Goal: Understand process/instructions: Learn how to perform a task or action

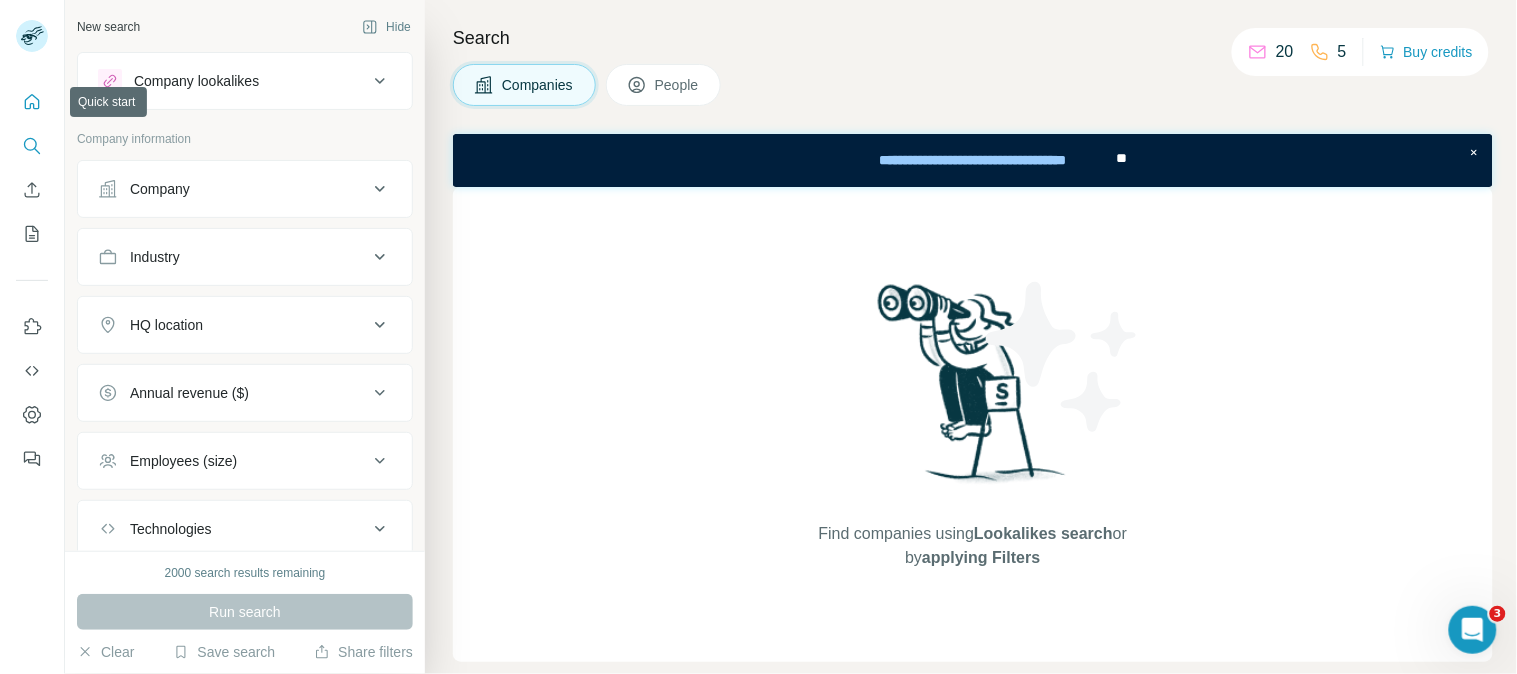
click at [30, 111] on icon "Quick start" at bounding box center [32, 102] width 20 height 20
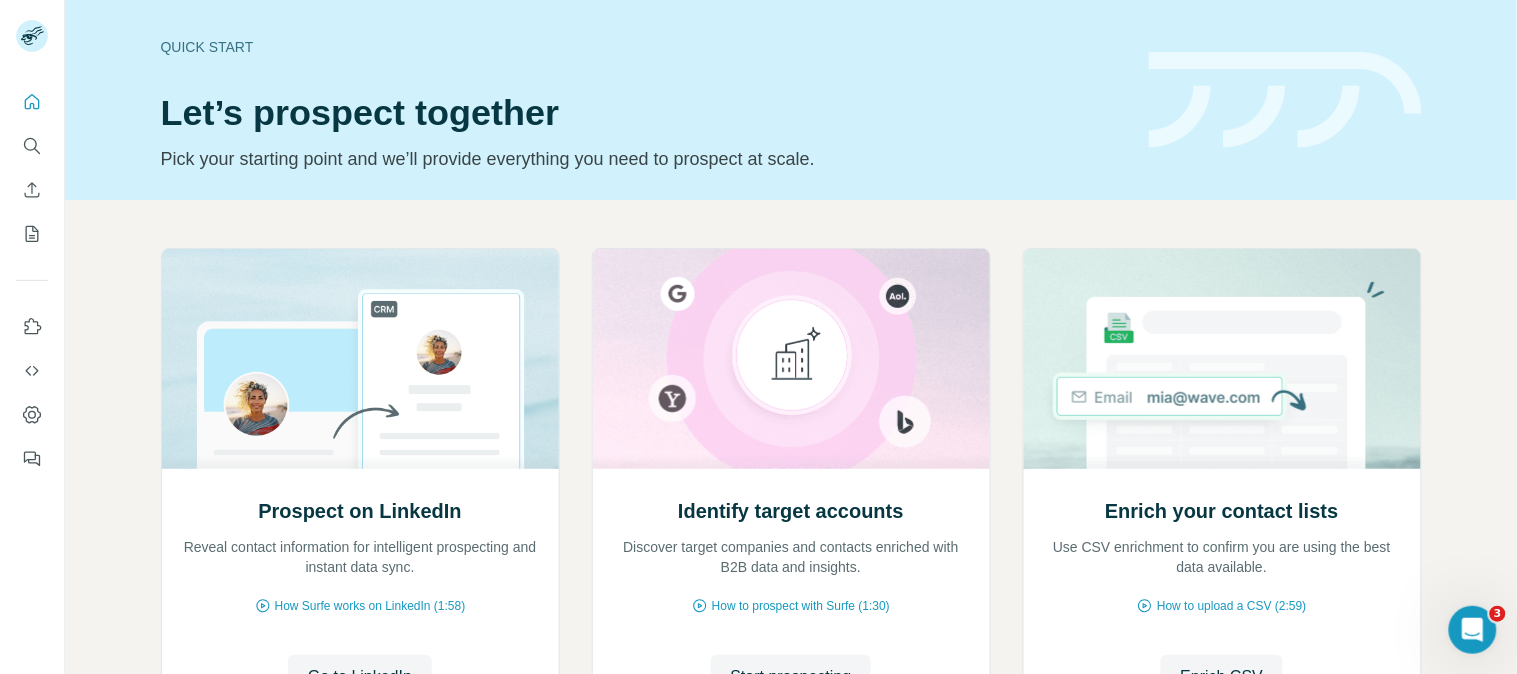
scroll to position [190, 0]
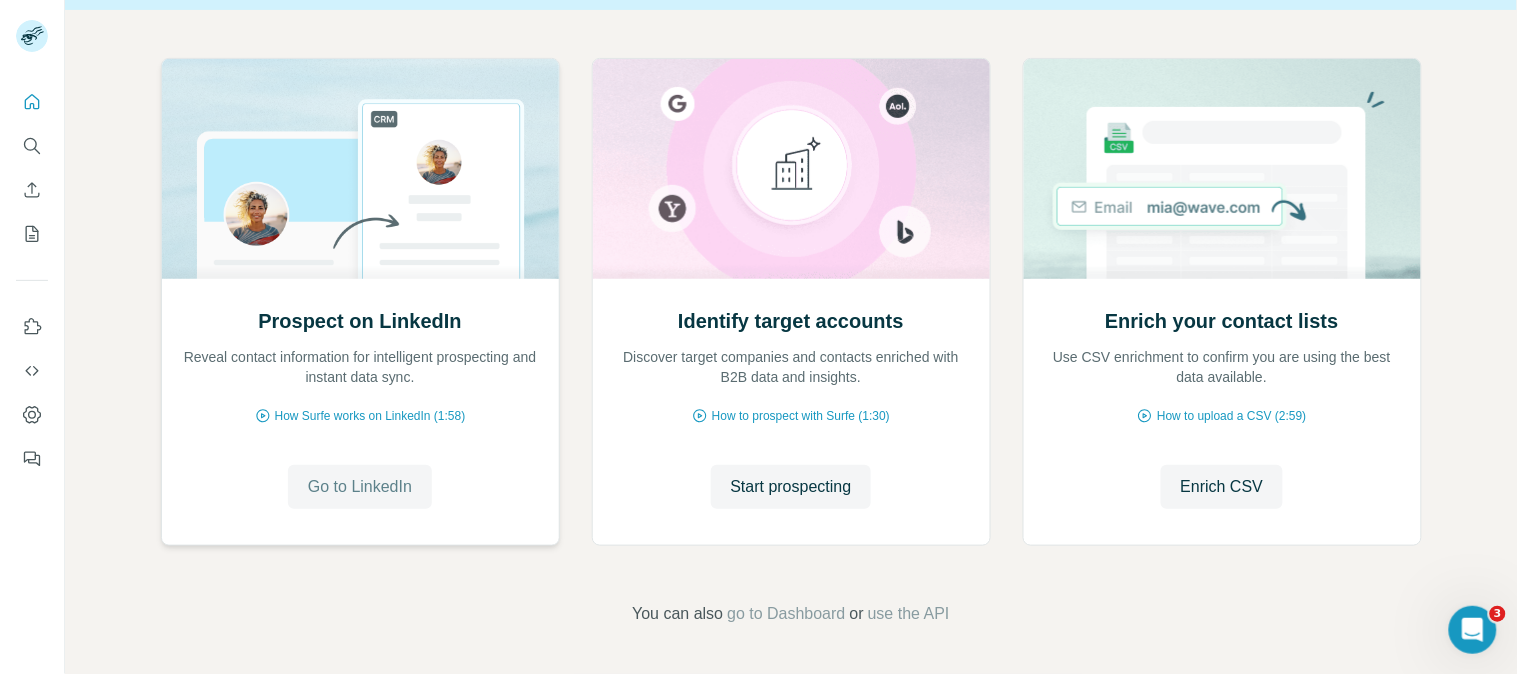
click at [334, 487] on span "Go to LinkedIn" at bounding box center [360, 487] width 104 height 24
